Goal: Task Accomplishment & Management: Manage account settings

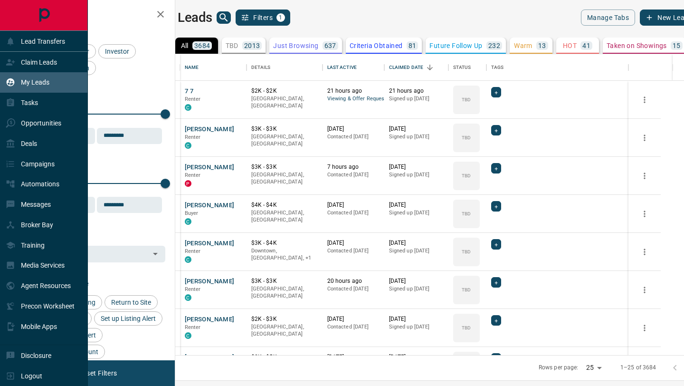
scroll to position [301, 505]
click at [7, 65] on icon at bounding box center [11, 62] width 10 height 10
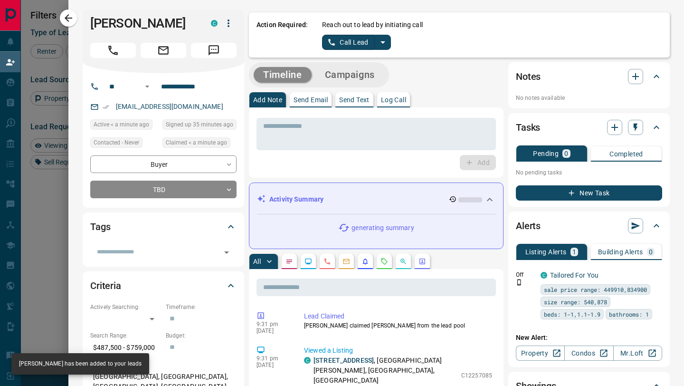
click at [348, 41] on button "Call Lead" at bounding box center [348, 42] width 53 height 15
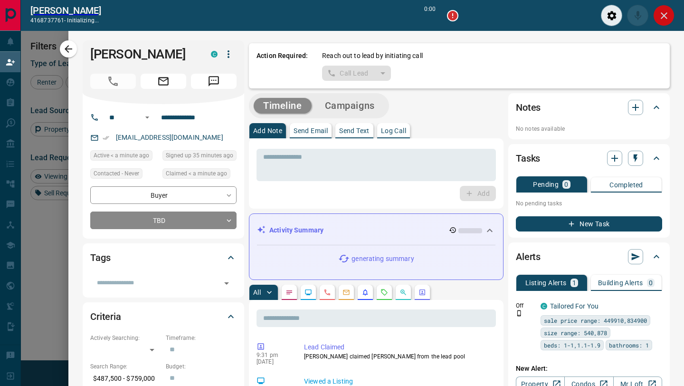
scroll to position [269, 488]
click at [671, 11] on button "Close" at bounding box center [663, 15] width 21 height 21
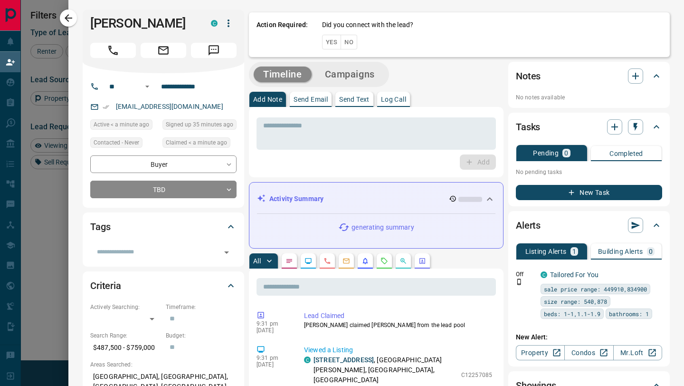
scroll to position [293, 488]
click at [352, 42] on div "Action Required: Did you connect with the lead? Yes No" at bounding box center [459, 34] width 421 height 48
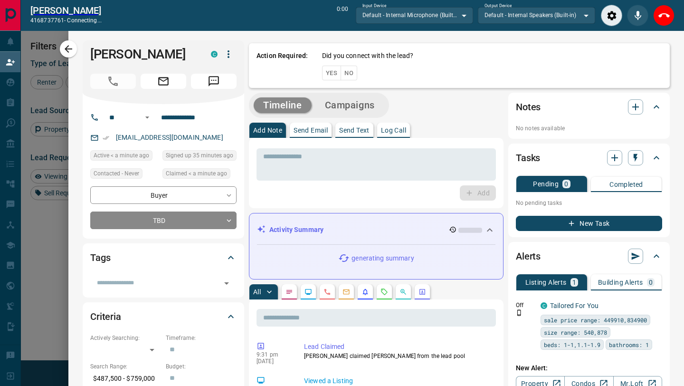
scroll to position [269, 488]
click at [666, 19] on icon "End Call" at bounding box center [663, 15] width 11 height 11
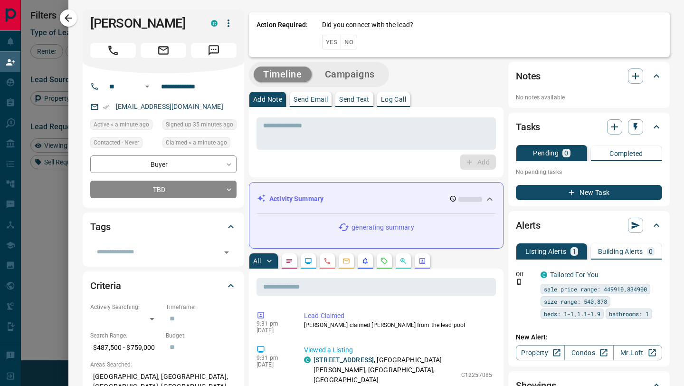
scroll to position [293, 488]
click at [353, 38] on button "No" at bounding box center [349, 42] width 17 height 15
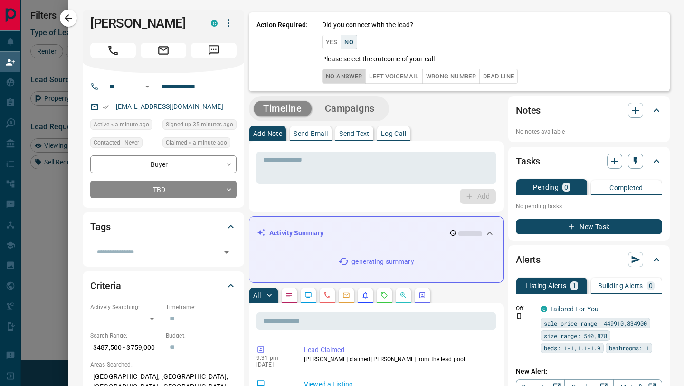
click at [345, 78] on button "No Answer" at bounding box center [344, 76] width 44 height 15
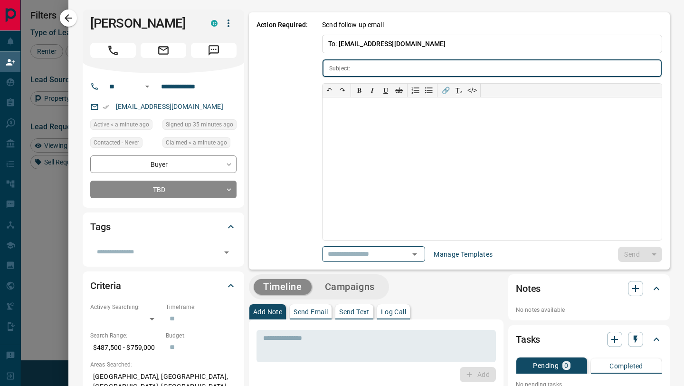
type input "**********"
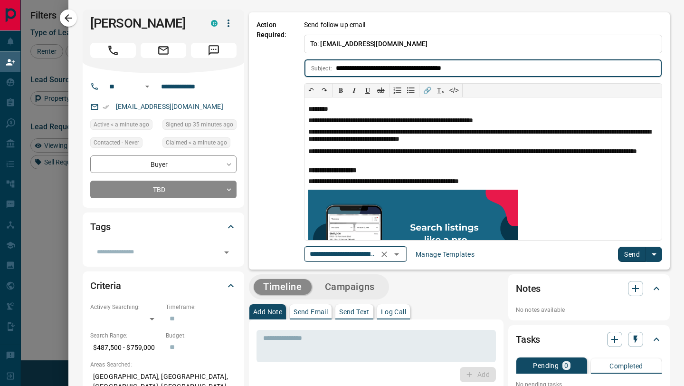
click at [400, 250] on icon "Open" at bounding box center [396, 253] width 11 height 11
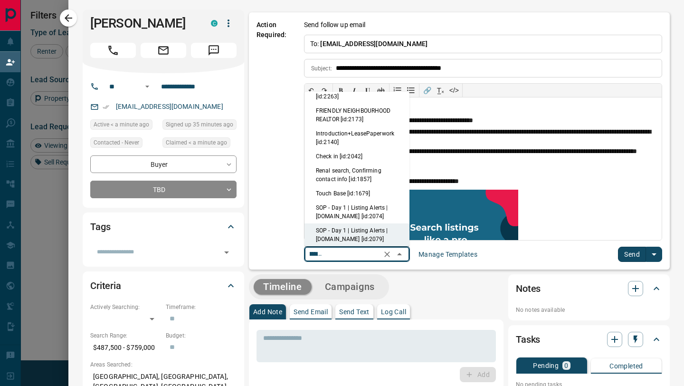
scroll to position [0, 0]
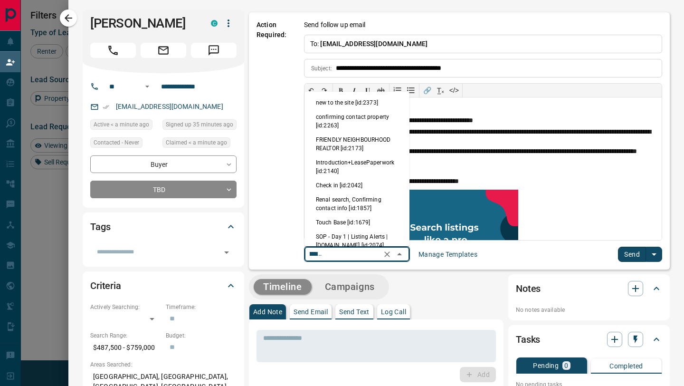
click at [368, 100] on li "new to the site [id:2373]" at bounding box center [357, 102] width 105 height 14
type input "**********"
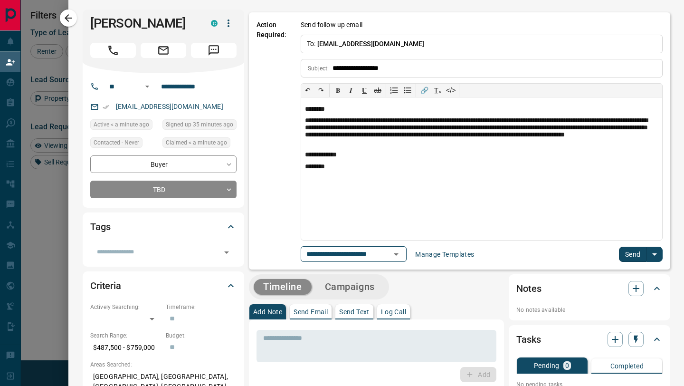
click at [630, 257] on button "Send" at bounding box center [633, 254] width 28 height 15
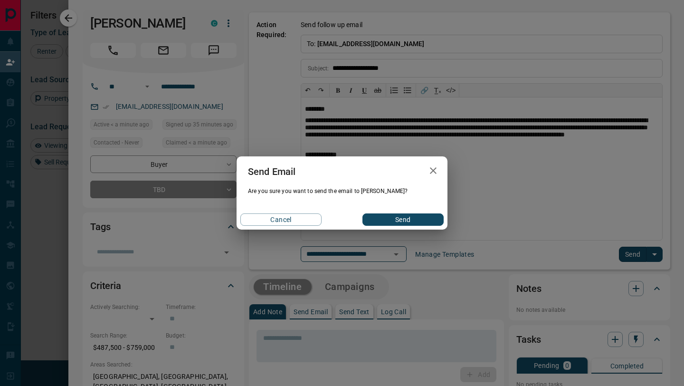
click at [418, 221] on button "Send" at bounding box center [402, 219] width 81 height 12
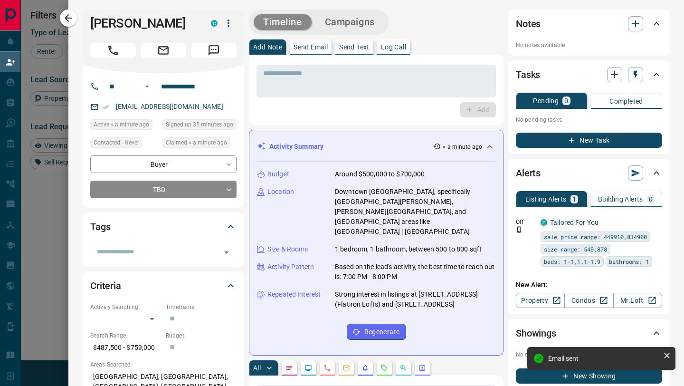
click at [68, 19] on icon "button" at bounding box center [68, 17] width 11 height 11
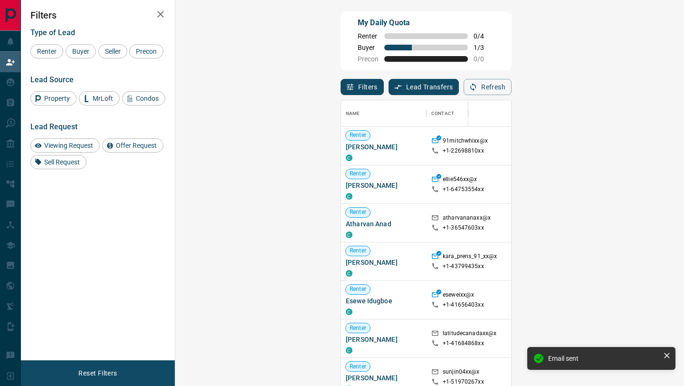
scroll to position [293, 488]
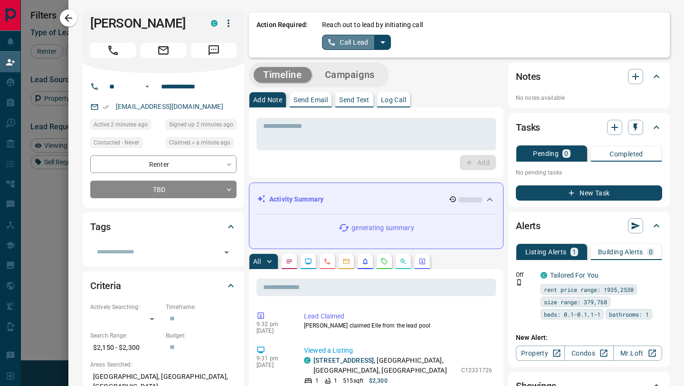
click at [348, 43] on button "Call Lead" at bounding box center [348, 42] width 53 height 15
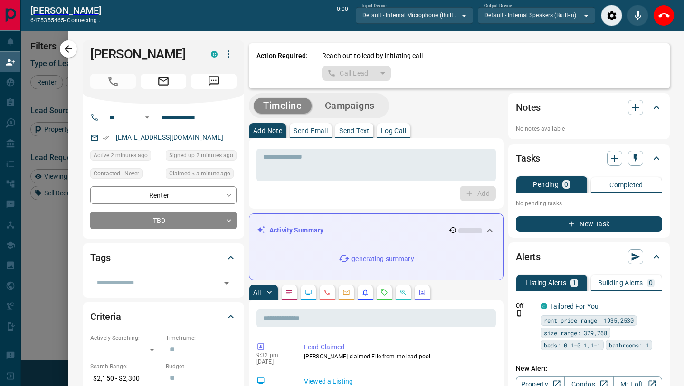
scroll to position [269, 488]
click at [667, 17] on icon "End Call" at bounding box center [663, 15] width 11 height 4
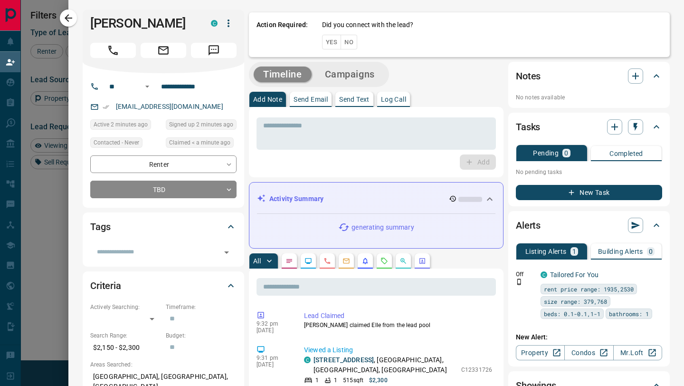
scroll to position [293, 488]
click at [351, 45] on button "No" at bounding box center [349, 42] width 17 height 15
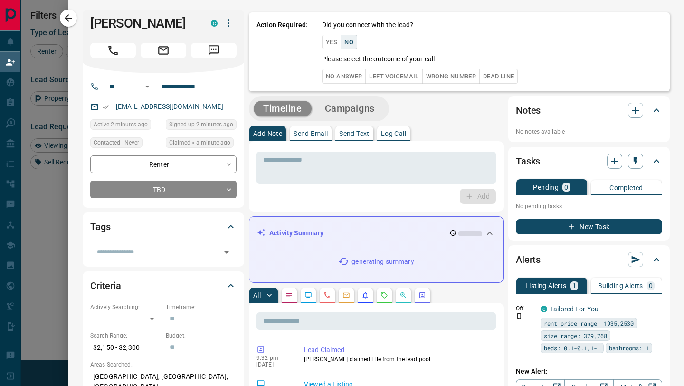
click at [351, 73] on button "No Answer" at bounding box center [344, 76] width 44 height 15
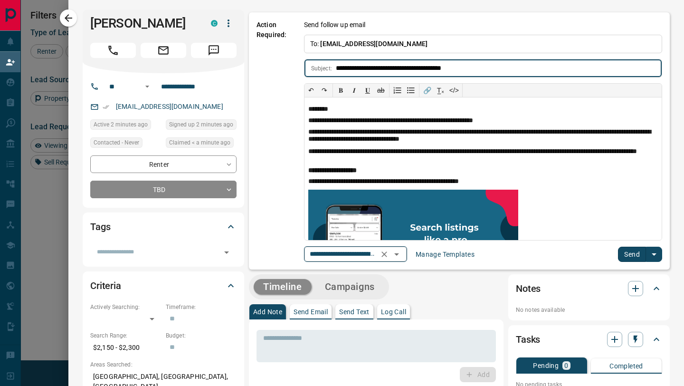
click at [400, 251] on icon "Open" at bounding box center [396, 253] width 11 height 11
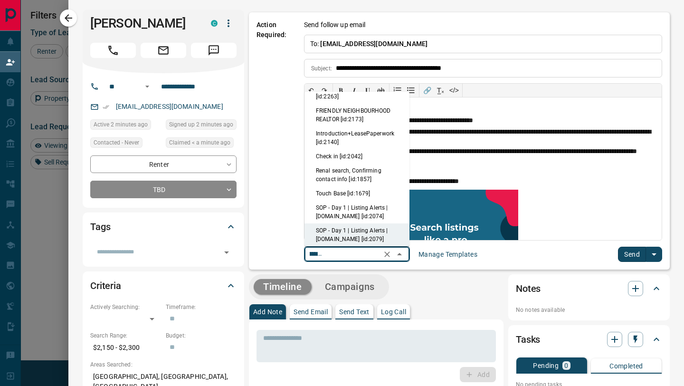
scroll to position [0, 0]
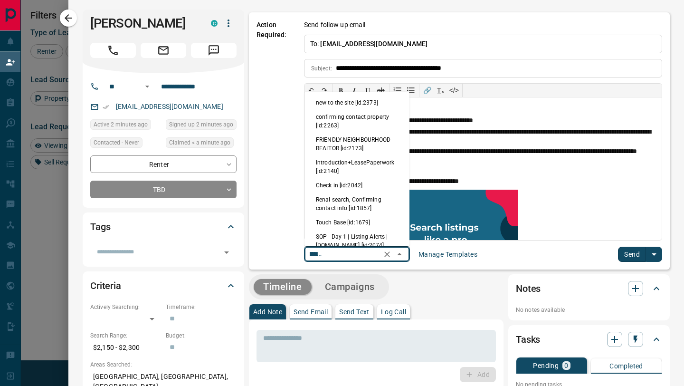
click at [361, 97] on li "new to the site [id:2373]" at bounding box center [357, 102] width 105 height 14
type input "**********"
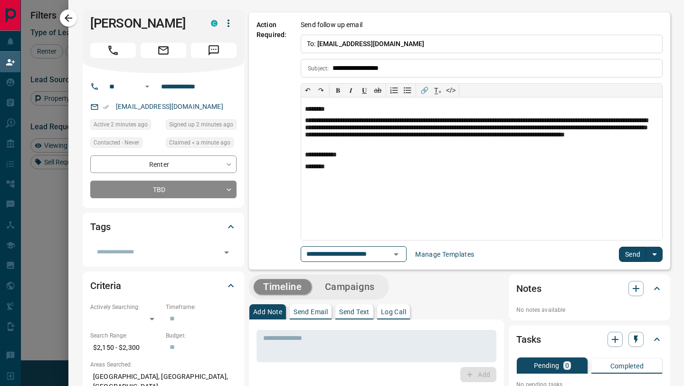
click at [631, 250] on button "Send" at bounding box center [633, 254] width 28 height 15
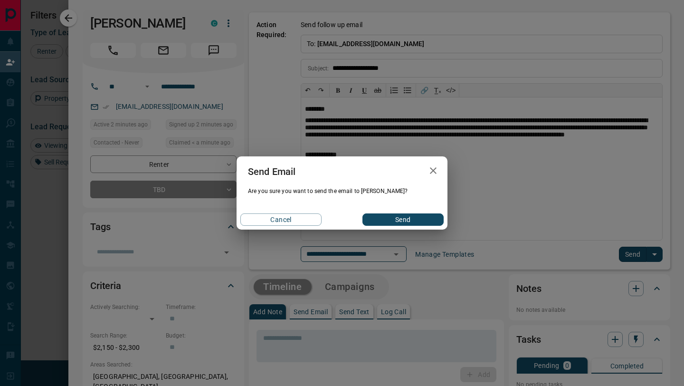
click at [409, 219] on button "Send" at bounding box center [402, 219] width 81 height 12
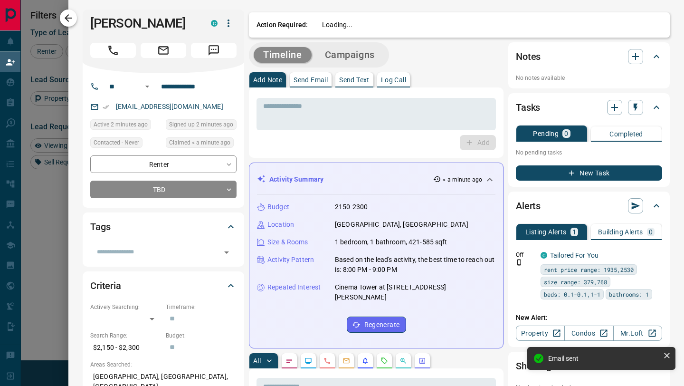
click at [70, 20] on icon "button" at bounding box center [68, 17] width 11 height 11
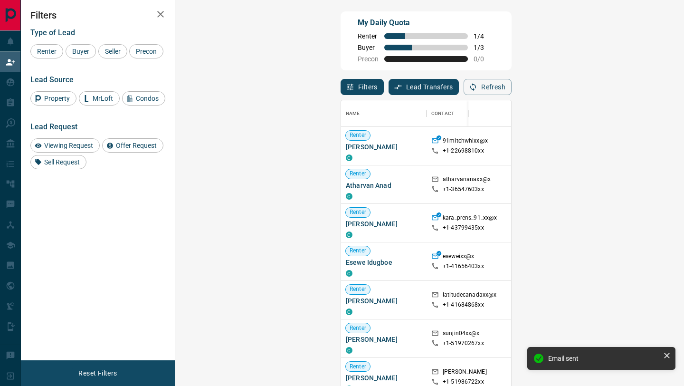
scroll to position [293, 488]
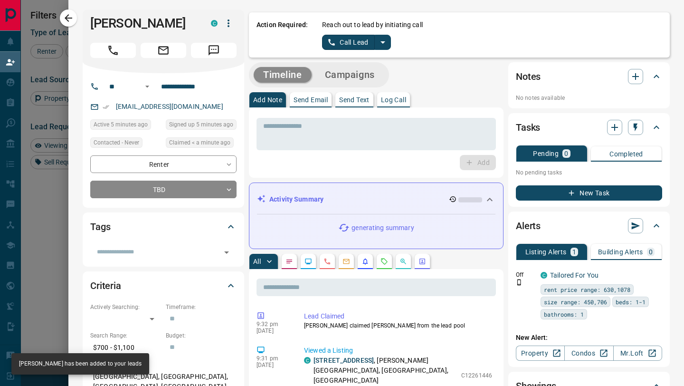
click at [358, 41] on button "Call Lead" at bounding box center [348, 42] width 53 height 15
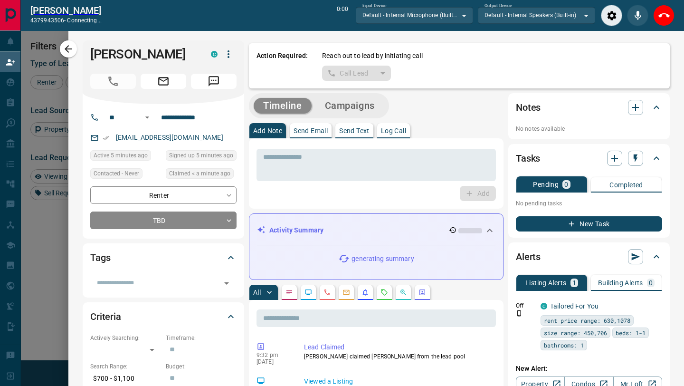
scroll to position [269, 488]
click at [663, 19] on icon "End Call" at bounding box center [663, 15] width 11 height 11
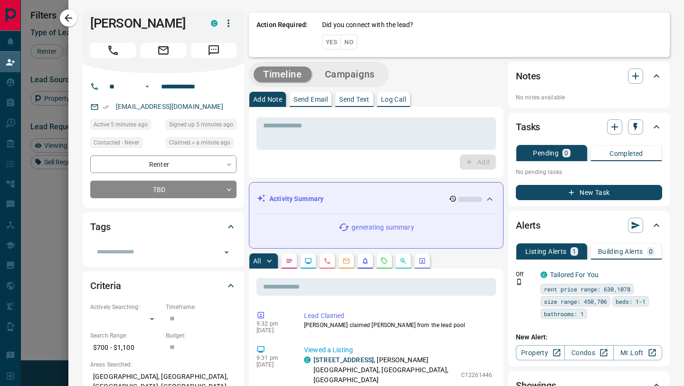
scroll to position [293, 488]
click at [353, 44] on button "No" at bounding box center [349, 42] width 17 height 15
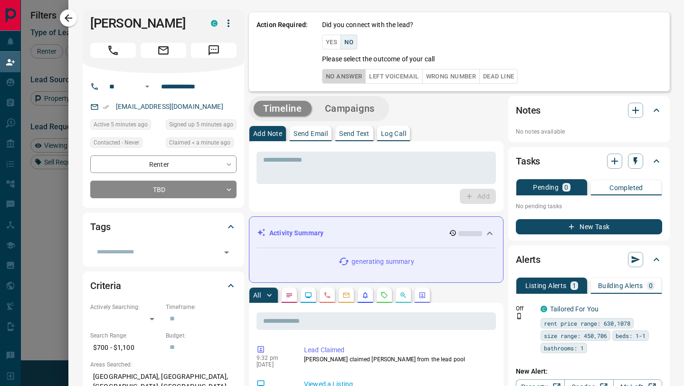
click at [347, 77] on button "No Answer" at bounding box center [344, 76] width 44 height 15
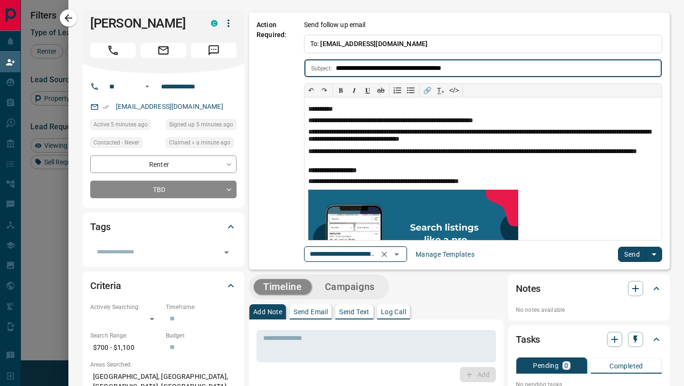
click at [402, 254] on icon "Open" at bounding box center [396, 253] width 11 height 11
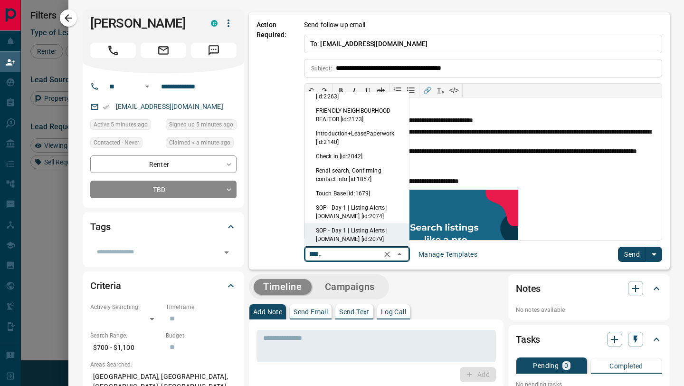
scroll to position [0, 0]
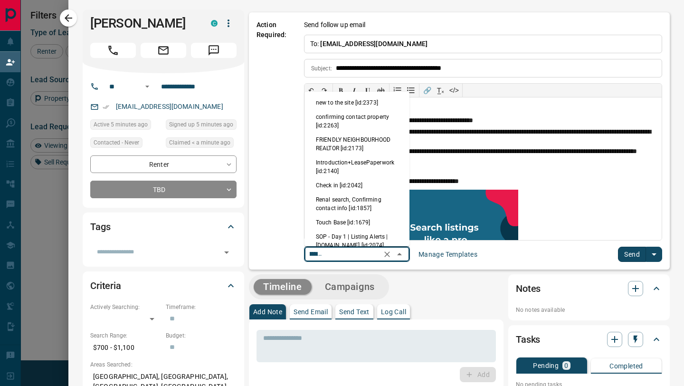
click at [368, 106] on li "new to the site [id:2373]" at bounding box center [357, 102] width 105 height 14
type input "**********"
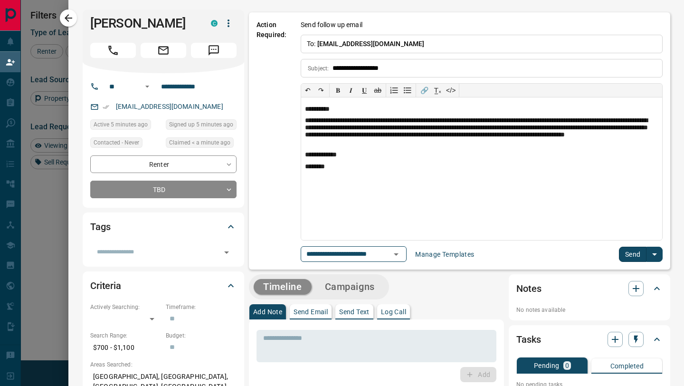
click at [629, 255] on button "Send" at bounding box center [633, 254] width 28 height 15
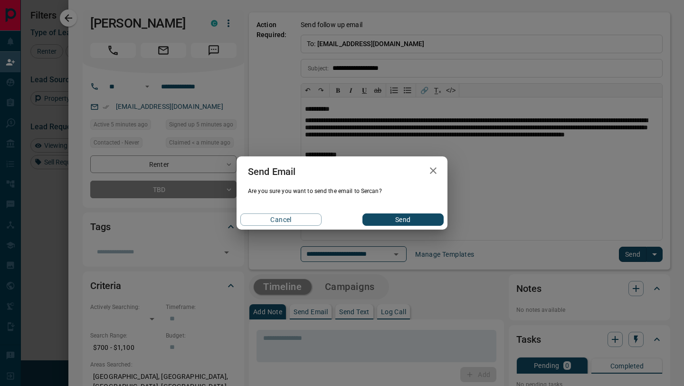
click at [402, 215] on button "Send" at bounding box center [402, 219] width 81 height 12
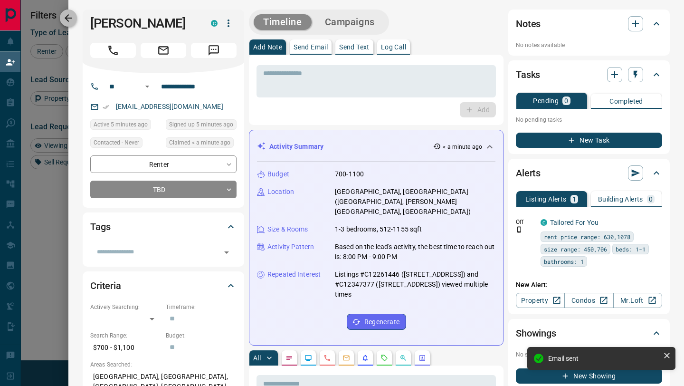
click at [69, 18] on icon "button" at bounding box center [69, 18] width 8 height 8
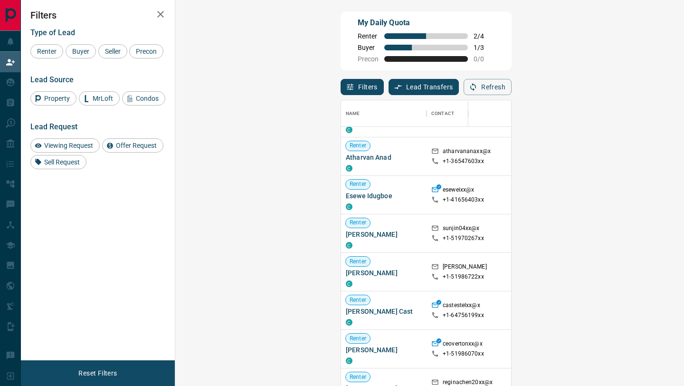
scroll to position [96, 0]
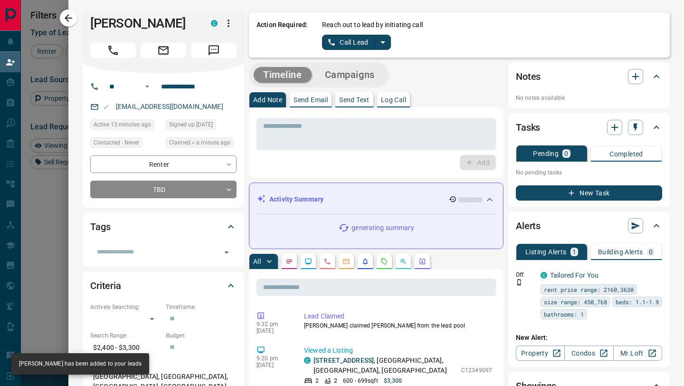
click at [358, 44] on button "Call Lead" at bounding box center [348, 42] width 53 height 15
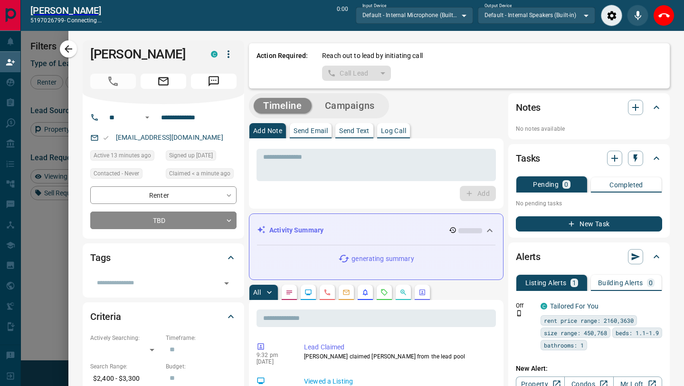
scroll to position [269, 488]
click at [664, 18] on icon "End Call" at bounding box center [663, 15] width 11 height 11
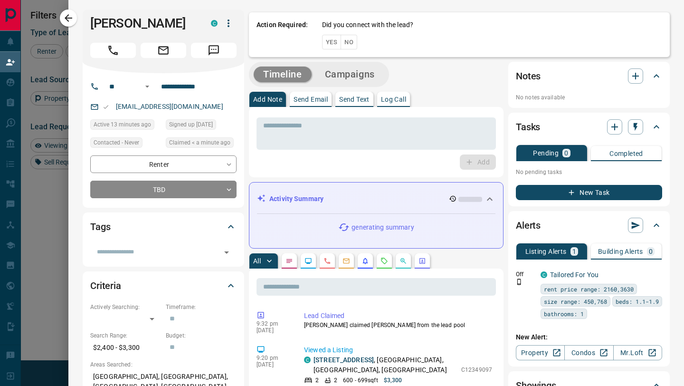
scroll to position [293, 488]
click at [350, 45] on button "No" at bounding box center [349, 42] width 17 height 15
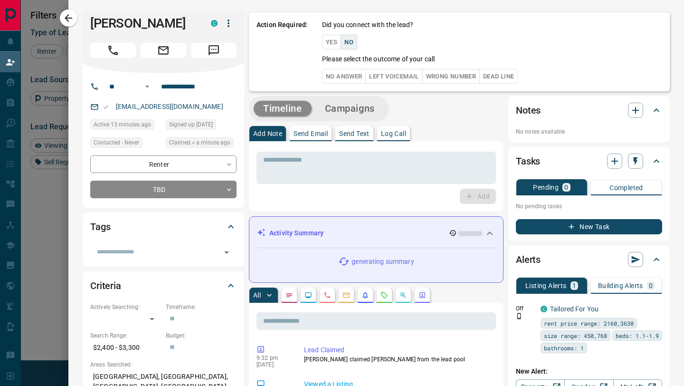
click at [349, 80] on button "No Answer" at bounding box center [344, 76] width 44 height 15
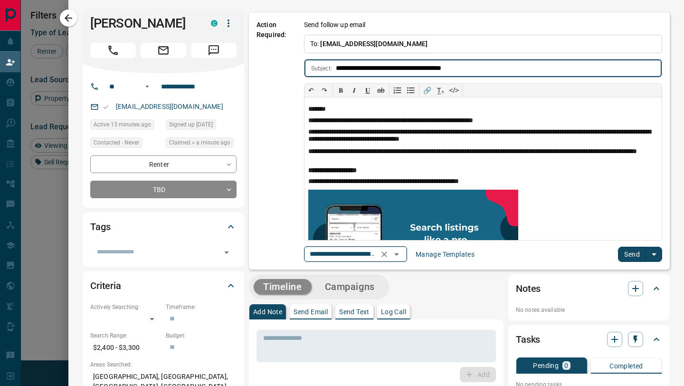
click at [401, 255] on icon "Open" at bounding box center [396, 253] width 11 height 11
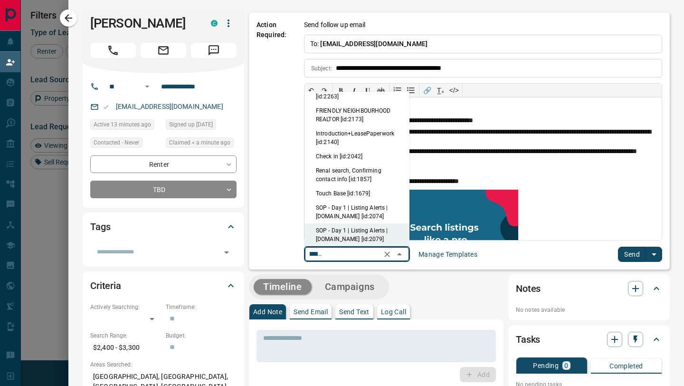
scroll to position [0, 0]
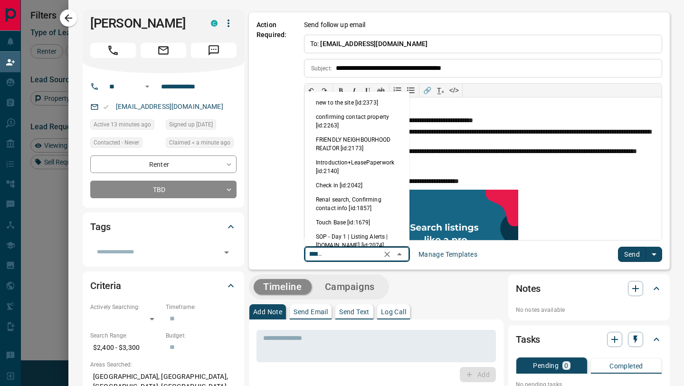
click at [361, 220] on li "Touch Base [id:1679]" at bounding box center [357, 222] width 105 height 14
type input "**********"
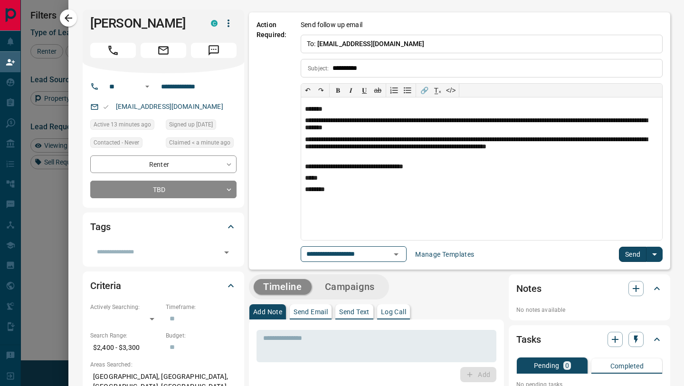
click at [628, 247] on button "Send" at bounding box center [633, 254] width 28 height 15
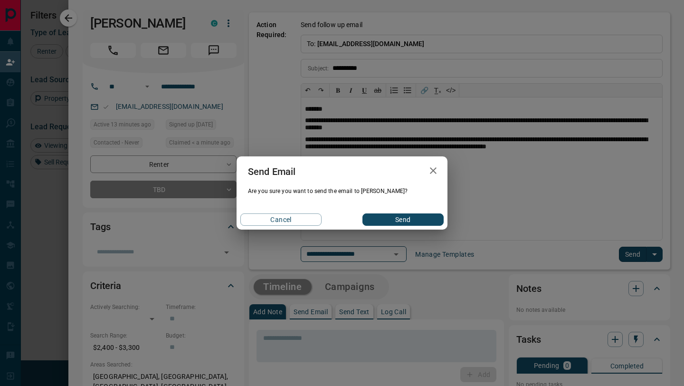
click at [398, 219] on button "Send" at bounding box center [402, 219] width 81 height 12
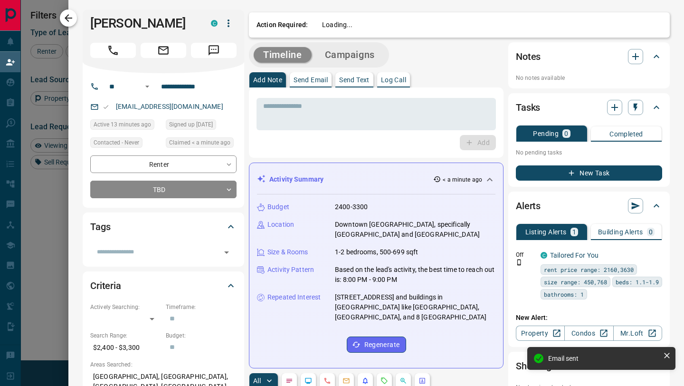
click at [67, 17] on icon "button" at bounding box center [68, 17] width 11 height 11
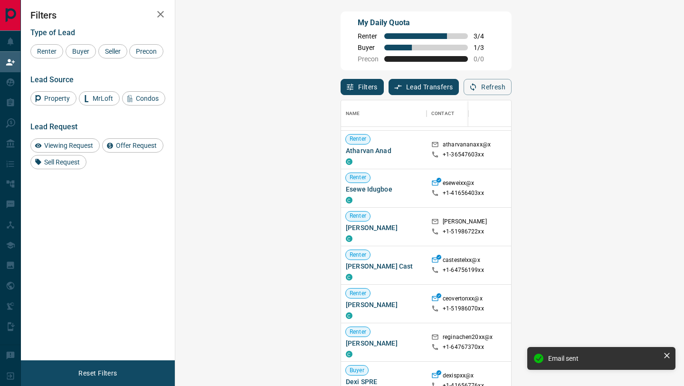
scroll to position [81, 0]
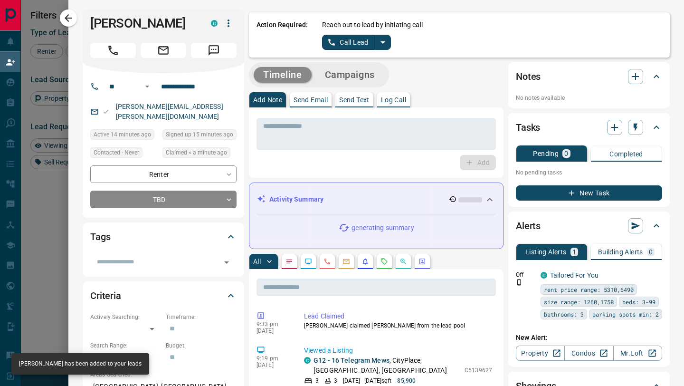
click at [353, 40] on button "Call Lead" at bounding box center [348, 42] width 53 height 15
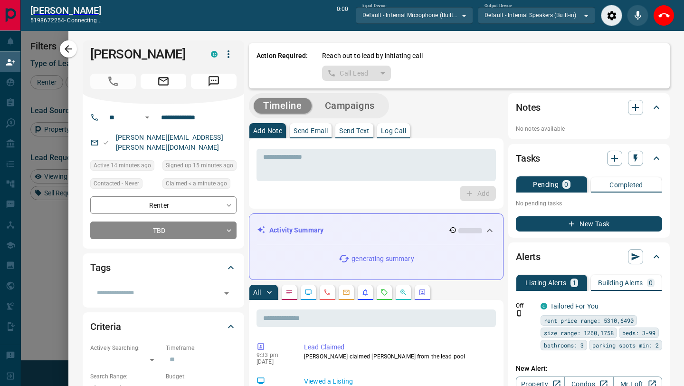
scroll to position [269, 488]
click at [667, 16] on icon "End Call" at bounding box center [663, 15] width 11 height 4
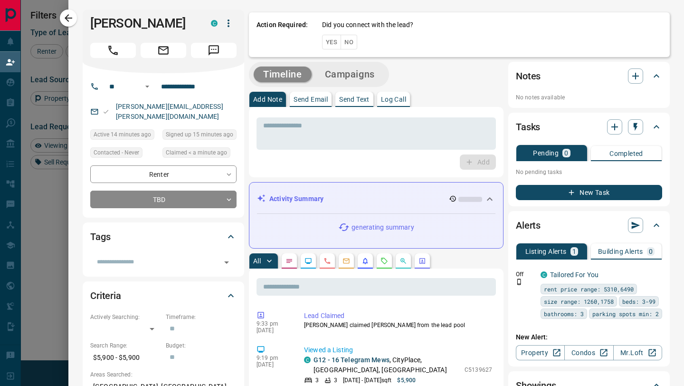
scroll to position [293, 488]
click at [360, 42] on div "Did you connect with the lead? Yes No" at bounding box center [492, 34] width 340 height 29
click at [348, 42] on button "No" at bounding box center [349, 42] width 17 height 15
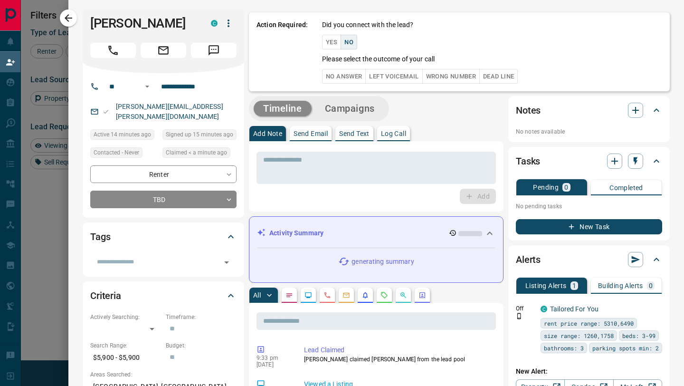
click at [351, 80] on button "No Answer" at bounding box center [344, 76] width 44 height 15
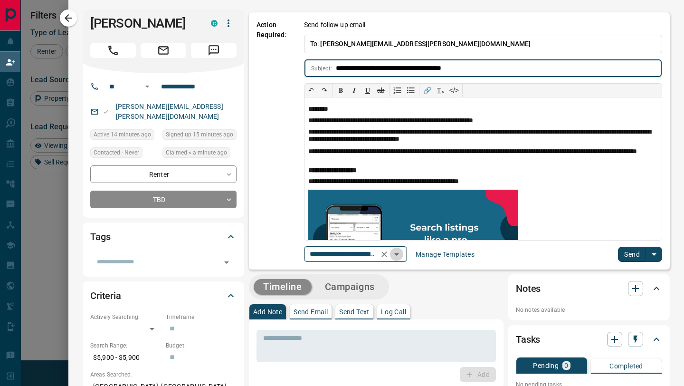
click at [402, 252] on icon "Open" at bounding box center [396, 253] width 11 height 11
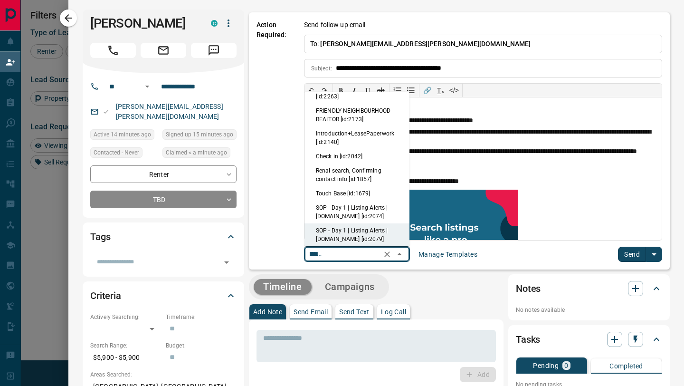
scroll to position [0, 0]
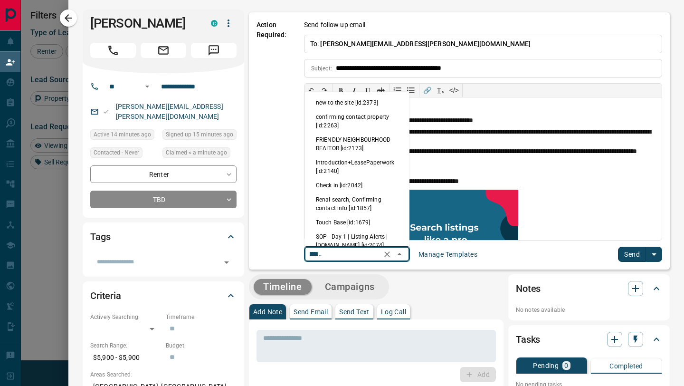
click at [357, 98] on li "new to the site [id:2373]" at bounding box center [357, 102] width 105 height 14
type input "**********"
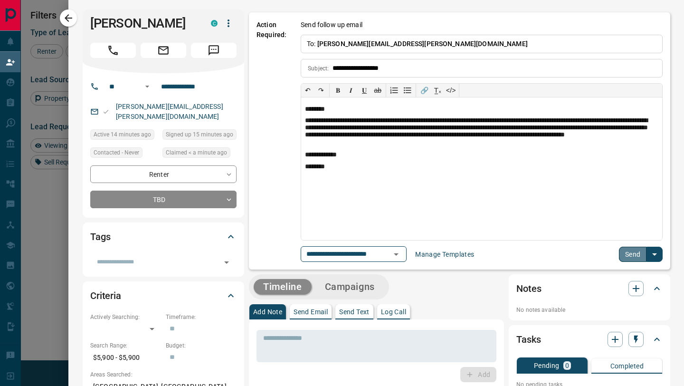
click at [633, 254] on button "Send" at bounding box center [633, 254] width 28 height 15
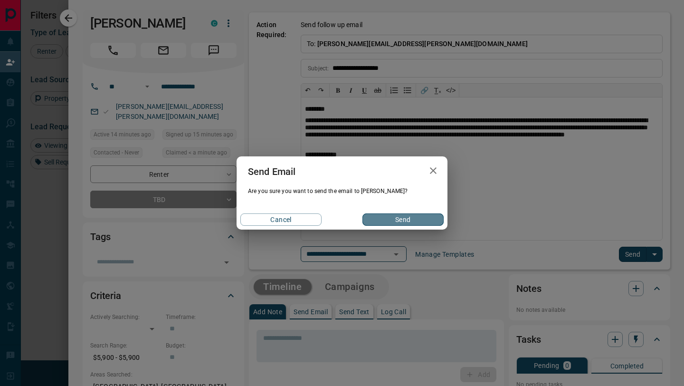
click at [416, 219] on button "Send" at bounding box center [402, 219] width 81 height 12
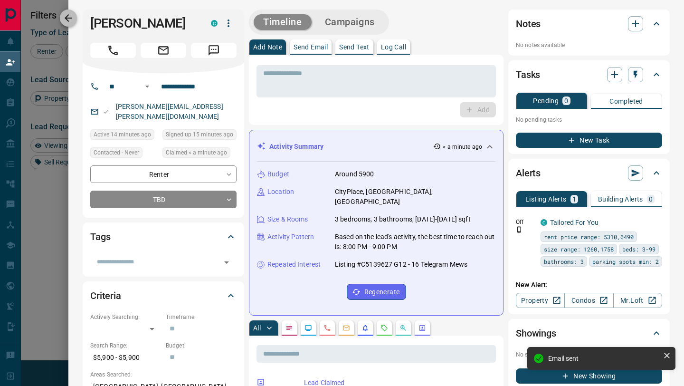
click at [64, 22] on icon "button" at bounding box center [68, 17] width 11 height 11
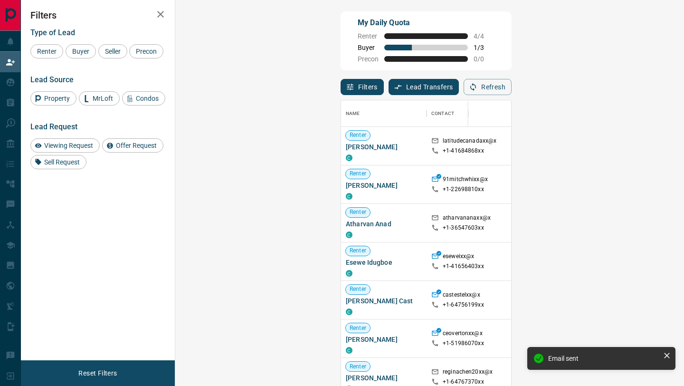
scroll to position [293, 488]
click at [78, 50] on span "Buyer" at bounding box center [81, 52] width 24 height 8
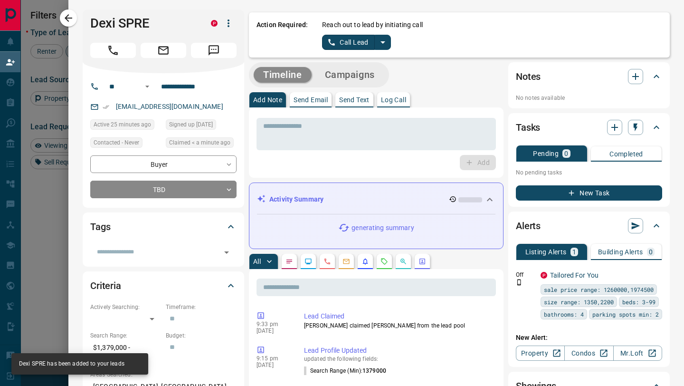
click at [361, 44] on button "Call Lead" at bounding box center [348, 42] width 53 height 15
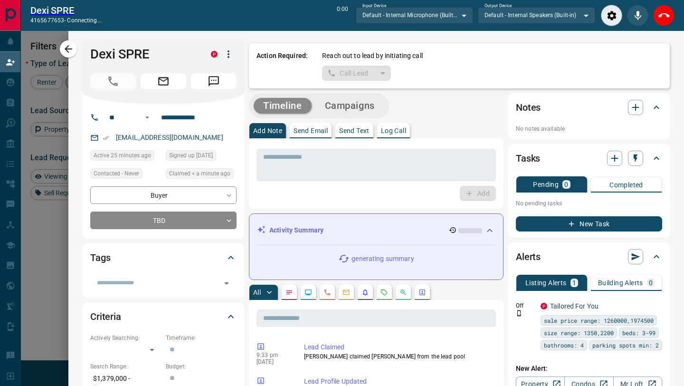
scroll to position [269, 488]
click at [670, 15] on button "End Call" at bounding box center [663, 15] width 21 height 21
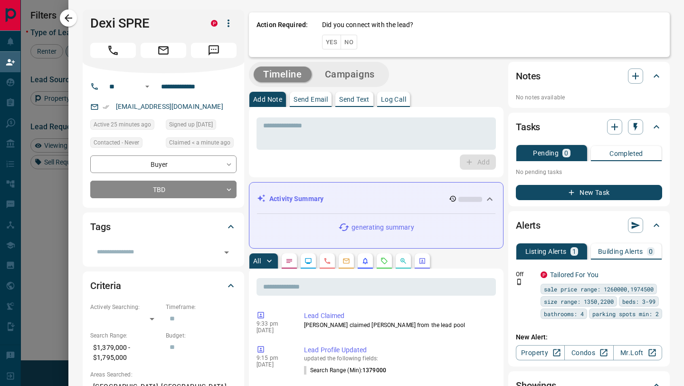
scroll to position [293, 488]
click at [347, 41] on button "No" at bounding box center [349, 42] width 17 height 15
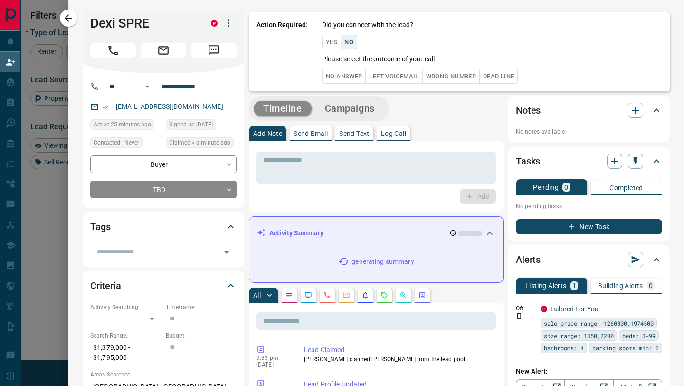
click at [354, 77] on button "No Answer" at bounding box center [344, 76] width 44 height 15
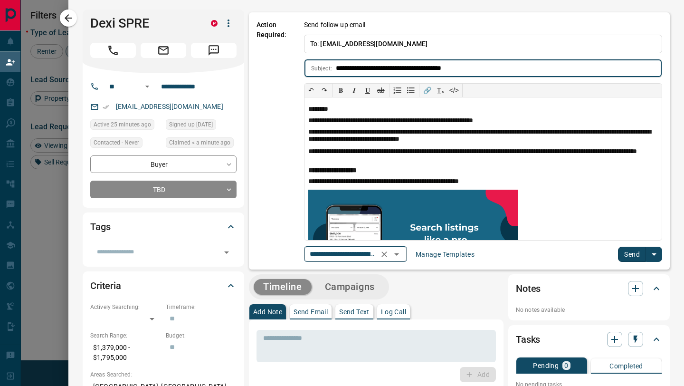
click at [398, 254] on icon "Open" at bounding box center [396, 254] width 5 height 2
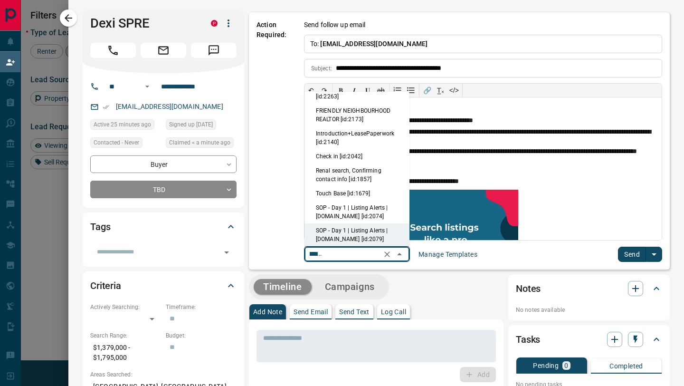
scroll to position [0, 0]
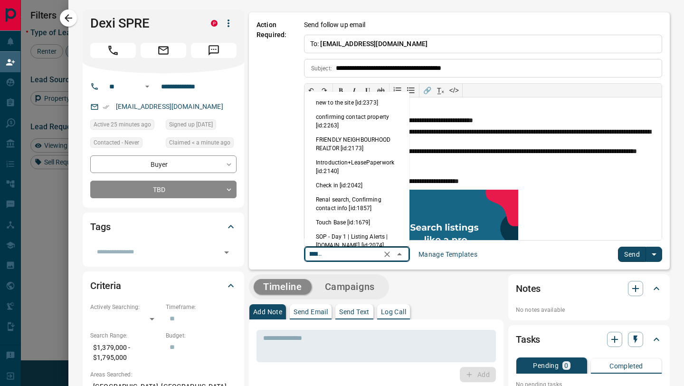
click at [349, 222] on li "Touch Base [id:1679]" at bounding box center [357, 222] width 105 height 14
type input "**********"
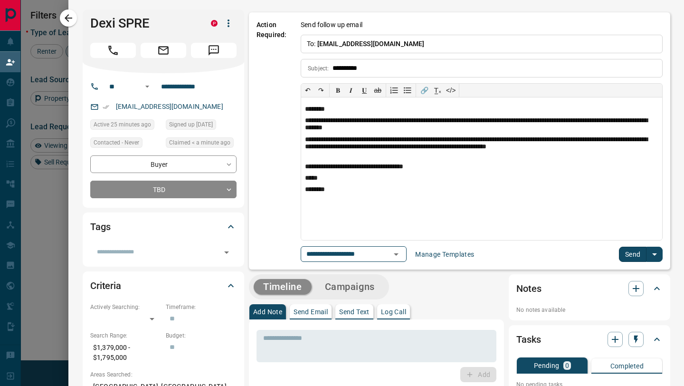
click at [634, 259] on button "Send" at bounding box center [633, 254] width 28 height 15
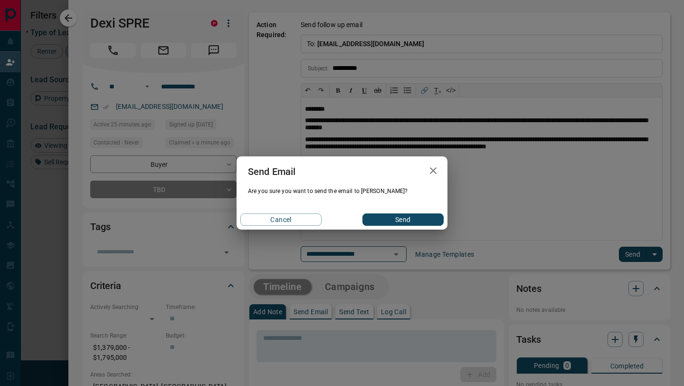
click at [398, 217] on button "Send" at bounding box center [402, 219] width 81 height 12
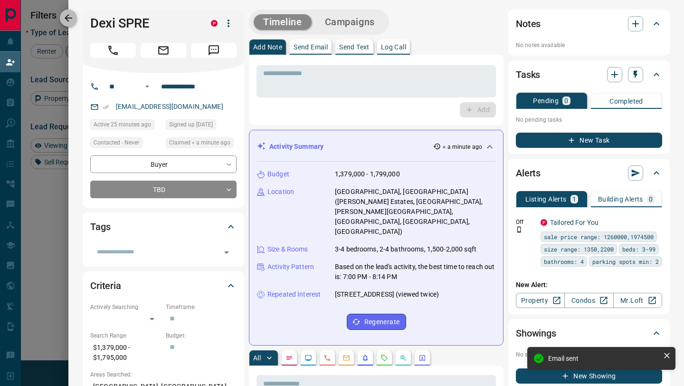
click at [71, 18] on icon "button" at bounding box center [69, 18] width 8 height 8
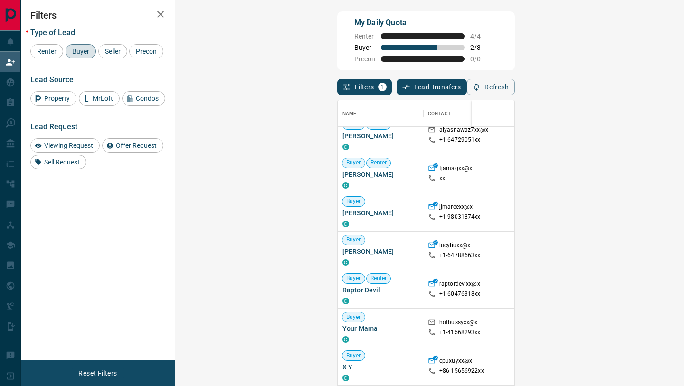
scroll to position [11, 0]
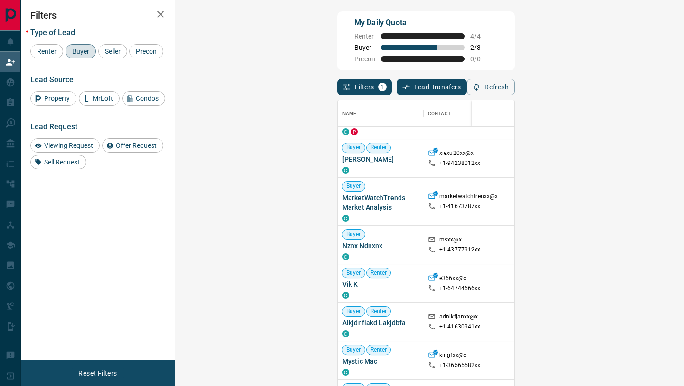
scroll to position [300, 0]
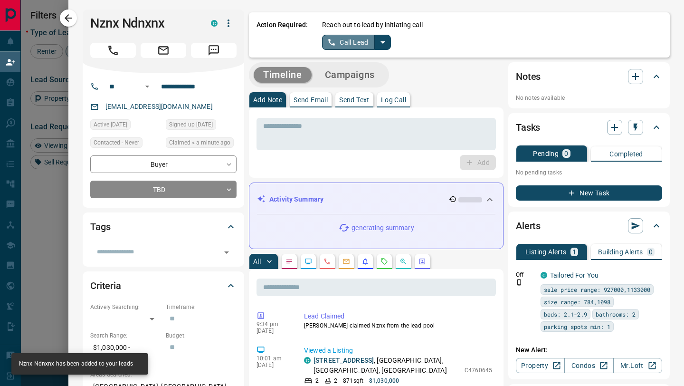
click at [349, 43] on button "Call Lead" at bounding box center [348, 42] width 53 height 15
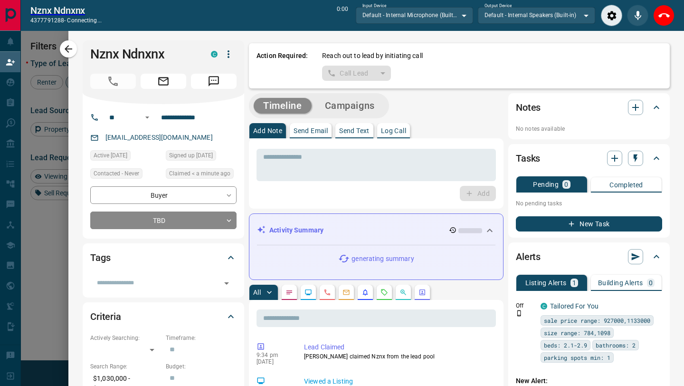
scroll to position [269, 488]
click at [667, 19] on icon "End Call" at bounding box center [663, 15] width 11 height 11
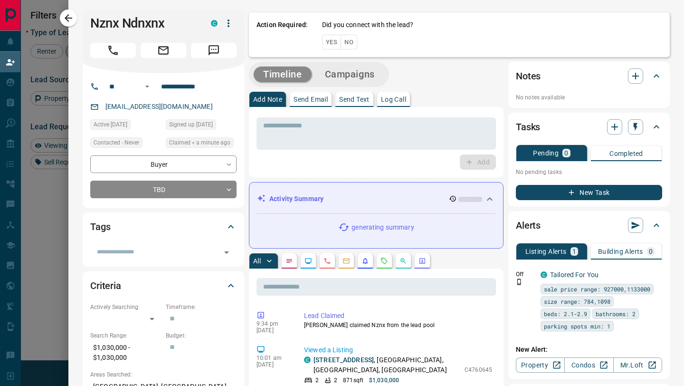
scroll to position [293, 488]
click at [351, 43] on button "No" at bounding box center [349, 42] width 17 height 15
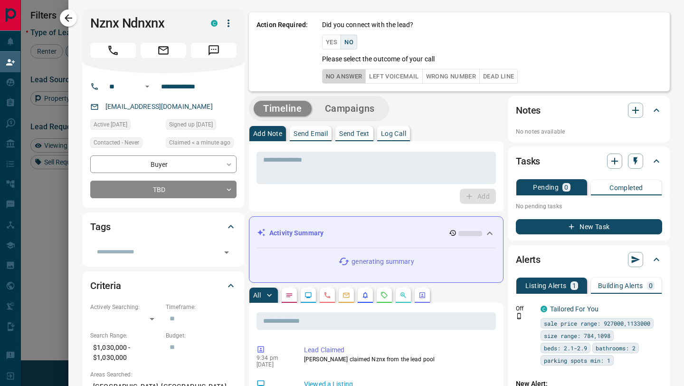
click at [353, 75] on button "No Answer" at bounding box center [344, 76] width 44 height 15
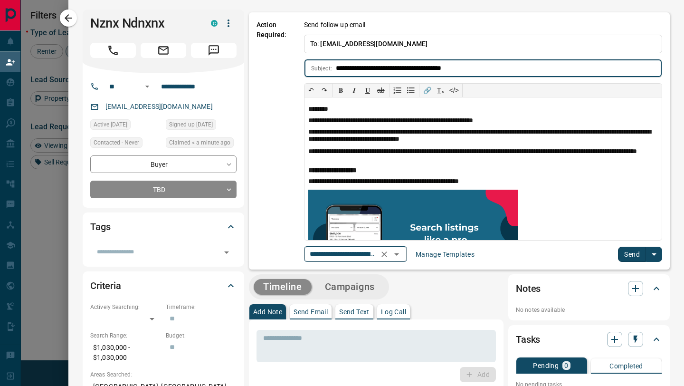
click at [401, 250] on icon "Open" at bounding box center [396, 253] width 11 height 11
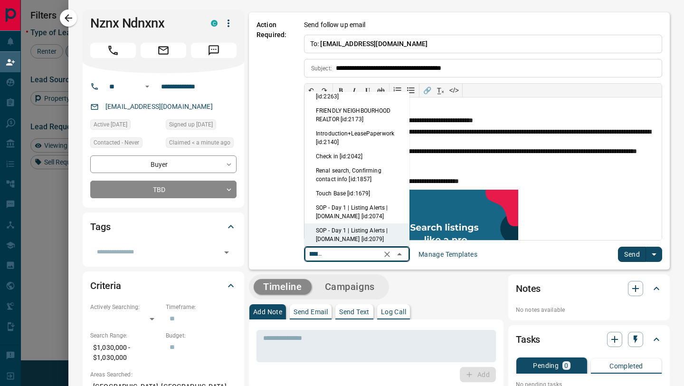
scroll to position [0, 0]
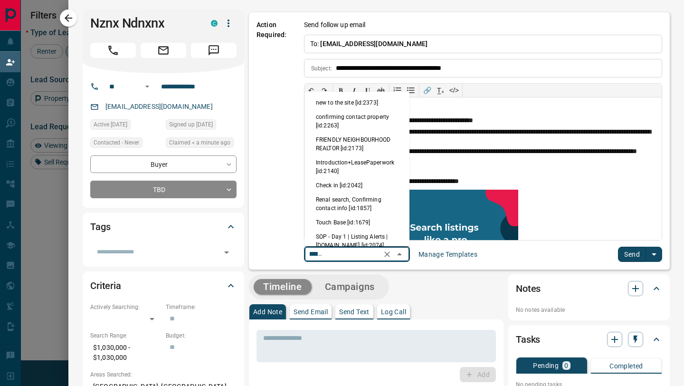
click at [353, 99] on li "new to the site [id:2373]" at bounding box center [357, 102] width 105 height 14
type input "**********"
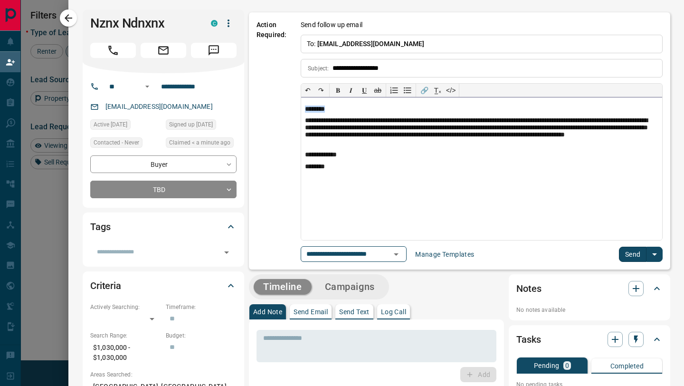
drag, startPoint x: 349, startPoint y: 108, endPoint x: 313, endPoint y: 105, distance: 35.7
click at [314, 105] on p "********" at bounding box center [481, 109] width 353 height 8
click at [626, 256] on button "Send" at bounding box center [633, 254] width 28 height 15
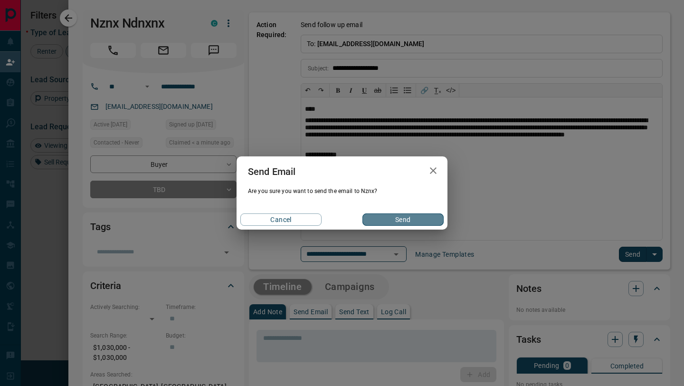
click at [403, 217] on button "Send" at bounding box center [402, 219] width 81 height 12
